Goal: Task Accomplishment & Management: Use online tool/utility

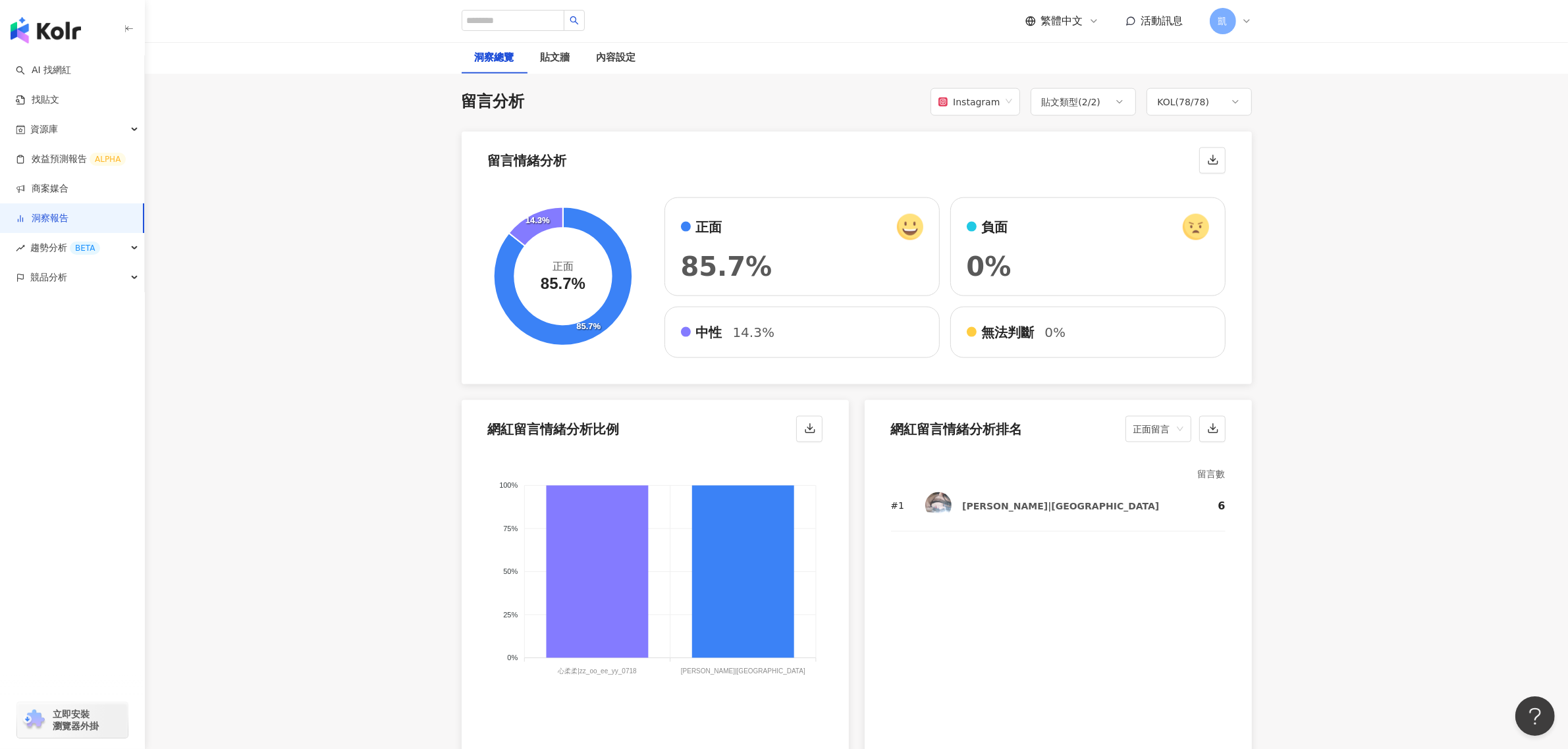
scroll to position [2303, 0]
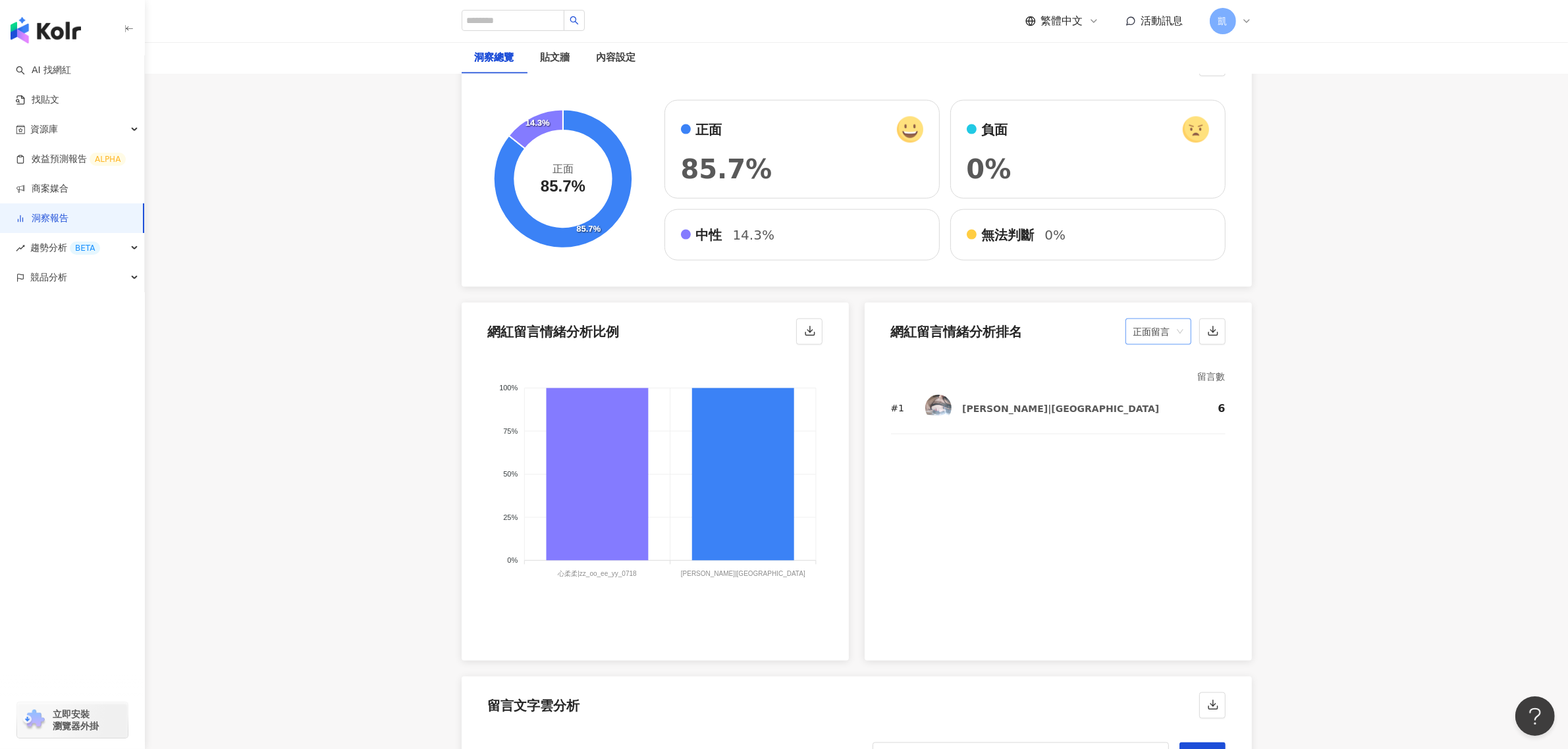
click at [1160, 344] on span "正面留言" at bounding box center [1157, 332] width 50 height 25
click at [1152, 436] on div "無法判斷" at bounding box center [1157, 430] width 45 height 15
click at [1166, 338] on span "無法判斷" at bounding box center [1157, 332] width 50 height 25
click at [1157, 361] on div "正面留言" at bounding box center [1157, 364] width 45 height 15
click at [998, 512] on div "# 1 [PERSON_NAME]|mirandayang13 6" at bounding box center [1058, 509] width 335 height 250
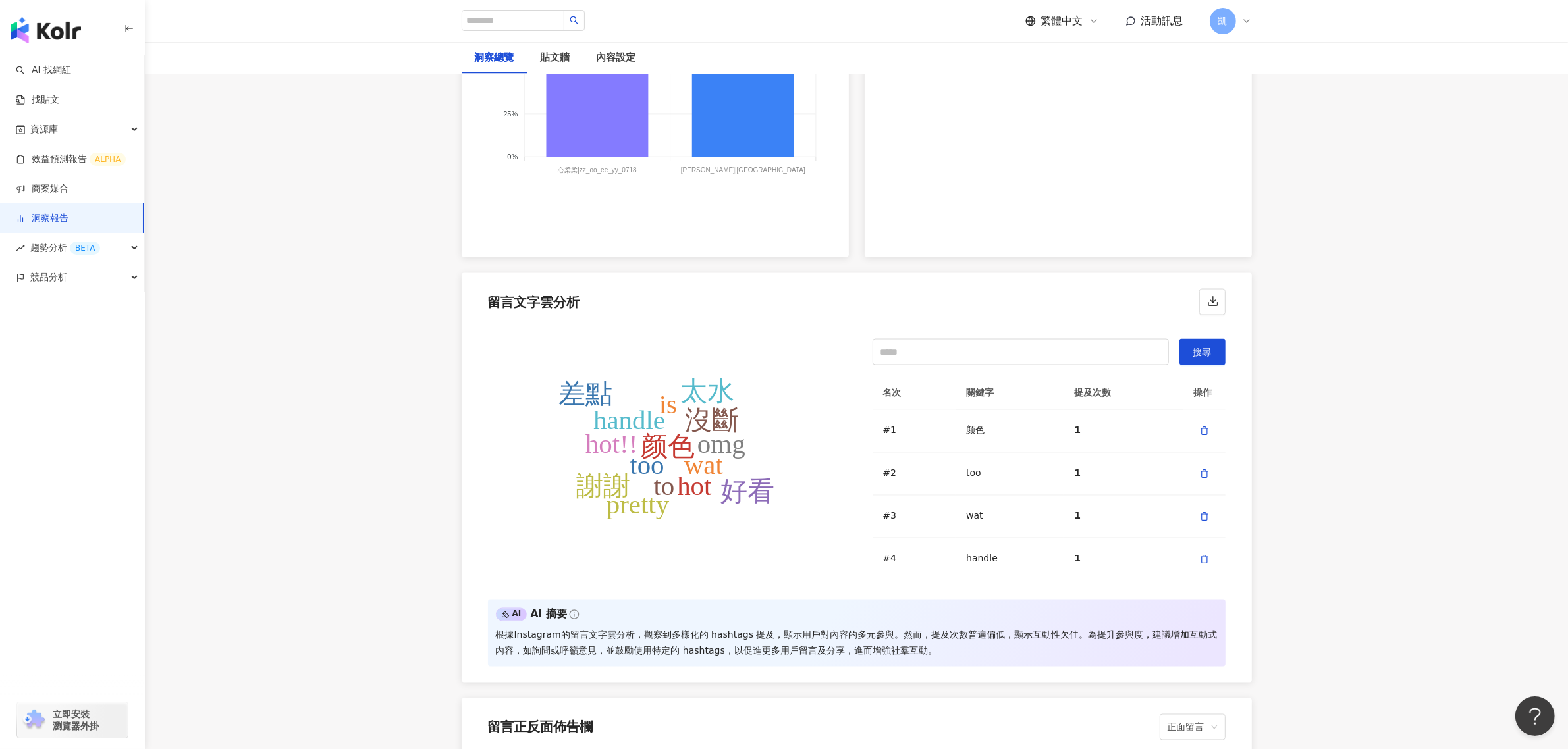
scroll to position [2714, 0]
